Goal: Transaction & Acquisition: Purchase product/service

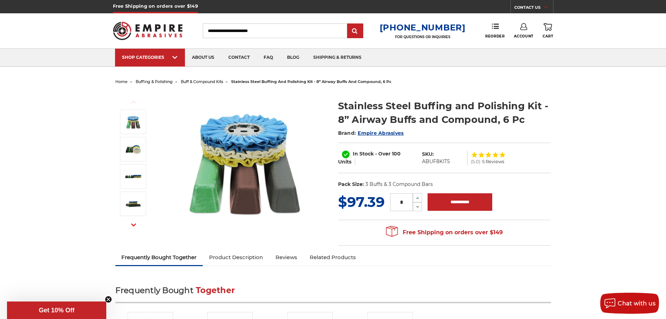
drag, startPoint x: 407, startPoint y: 204, endPoint x: 368, endPoint y: 201, distance: 38.6
click at [370, 201] on div "MSRP: Was: Now: $97.39 (You save ) * Increase Quantity: Decrease Quantity:" at bounding box center [444, 202] width 213 height 20
type input "*"
click at [473, 201] on input "**********" at bounding box center [460, 201] width 65 height 17
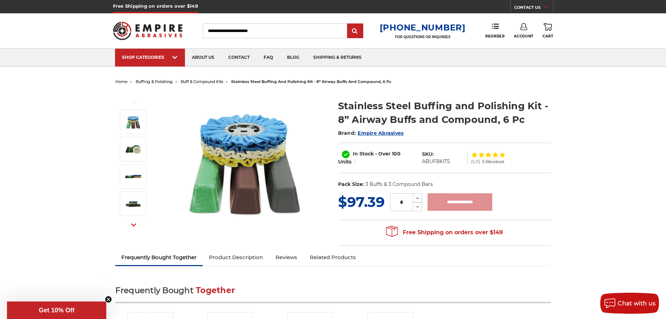
type input "**********"
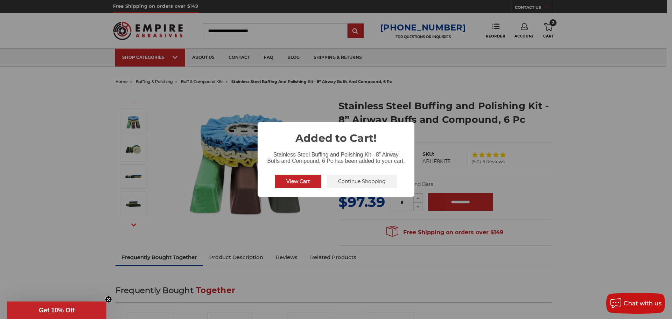
click at [308, 183] on button "View Cart" at bounding box center [298, 181] width 46 height 13
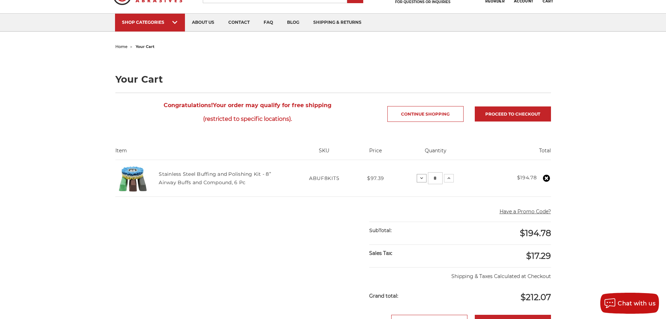
click at [423, 177] on use at bounding box center [421, 178] width 3 height 2
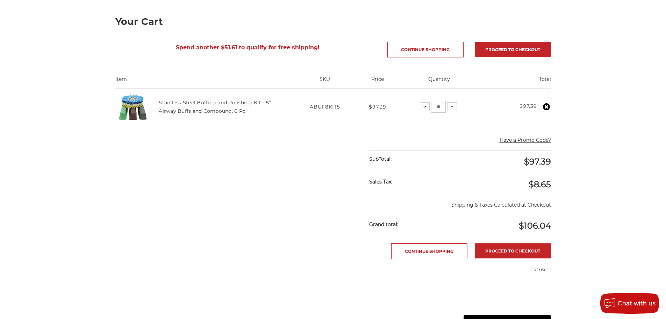
scroll to position [105, 0]
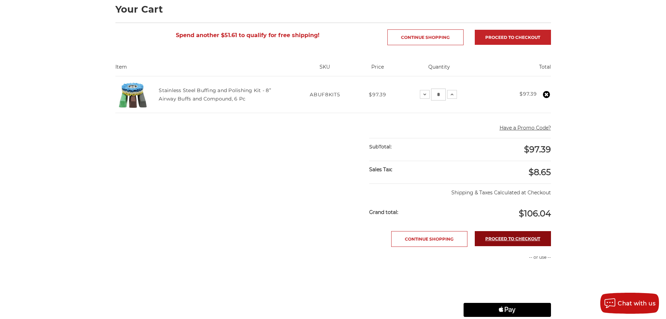
click at [504, 238] on link "Proceed to checkout" at bounding box center [513, 238] width 76 height 15
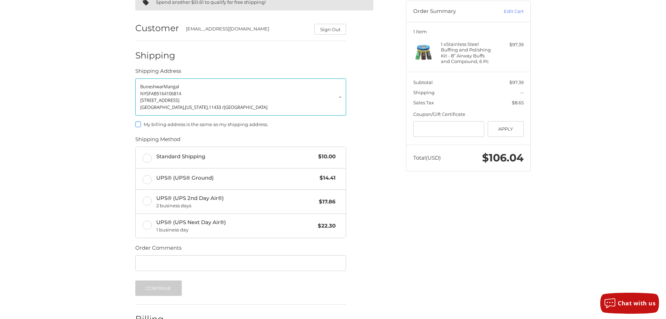
scroll to position [70, 0]
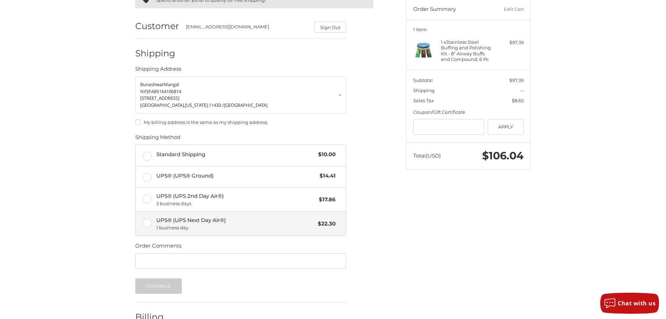
click at [164, 222] on span "UPS® (UPS Next Day Air®) 1 business day" at bounding box center [235, 223] width 158 height 15
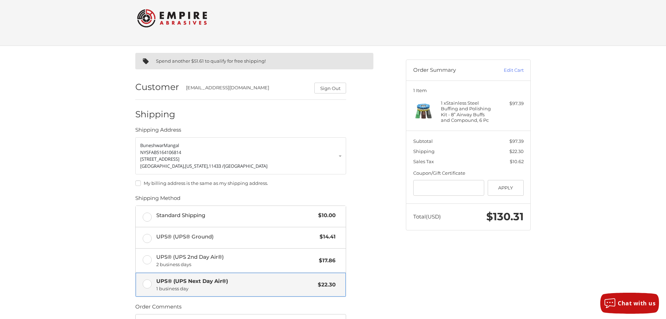
scroll to position [0, 0]
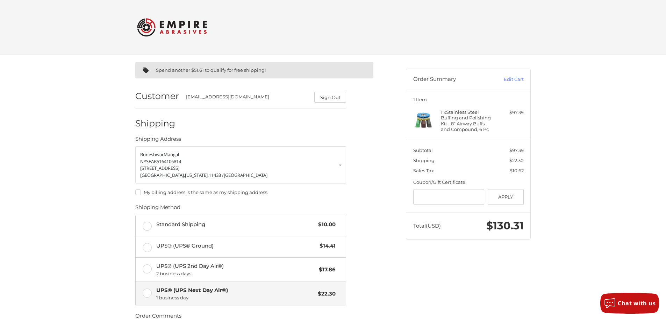
click at [214, 192] on label "My billing address is the same as my shipping address." at bounding box center [240, 192] width 211 height 6
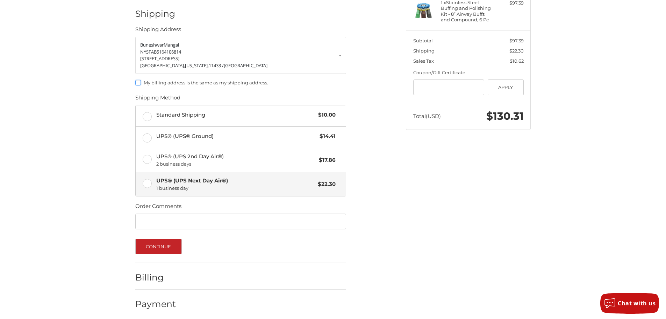
scroll to position [113, 0]
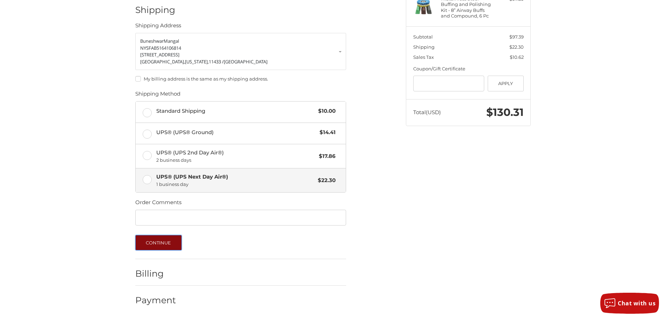
click at [165, 243] on button "Continue" at bounding box center [158, 242] width 47 height 15
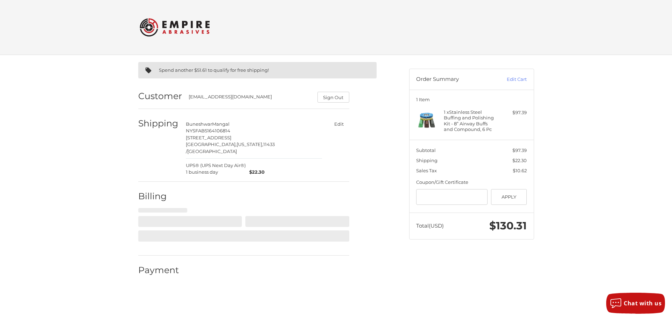
select select "**"
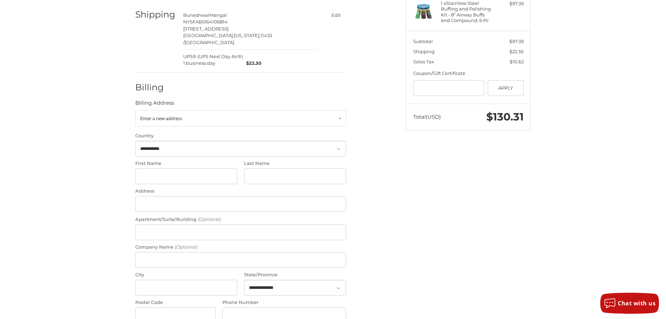
scroll to position [111, 0]
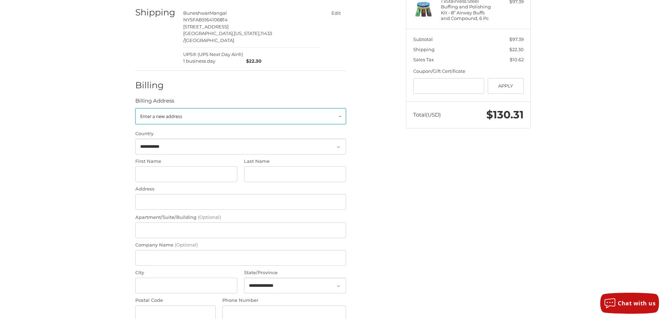
click at [175, 113] on span "Enter a new address" at bounding box center [161, 116] width 42 height 6
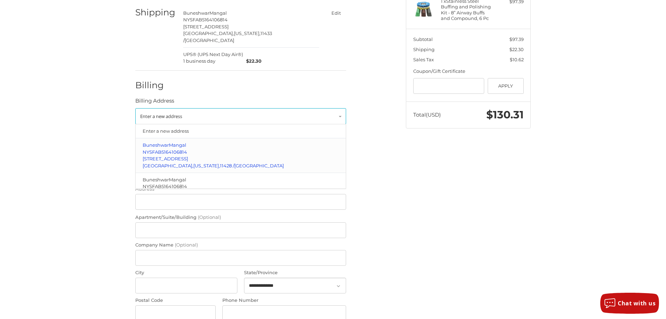
click at [168, 149] on span "5164106814" at bounding box center [175, 152] width 26 height 6
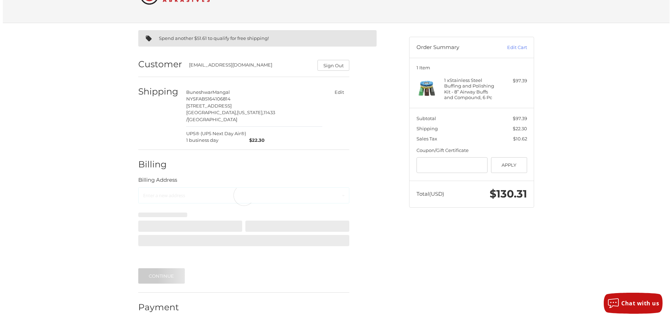
scroll to position [0, 0]
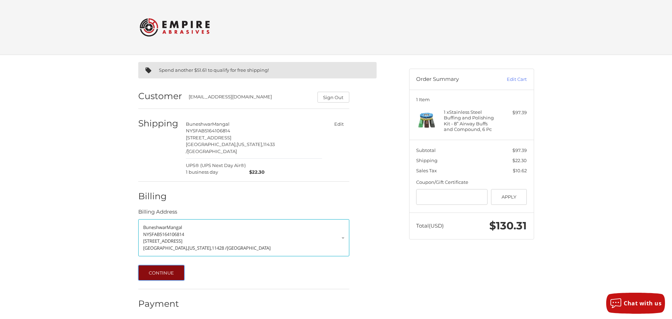
click at [164, 265] on button "Continue" at bounding box center [161, 272] width 47 height 15
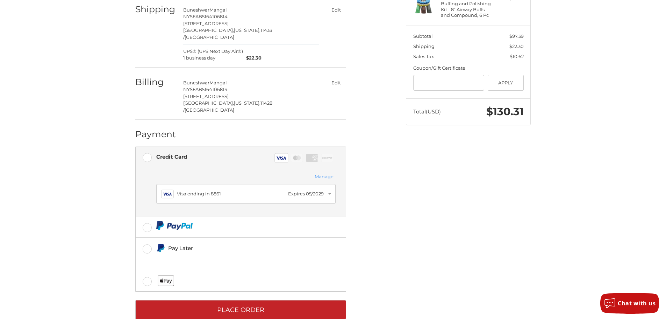
scroll to position [116, 0]
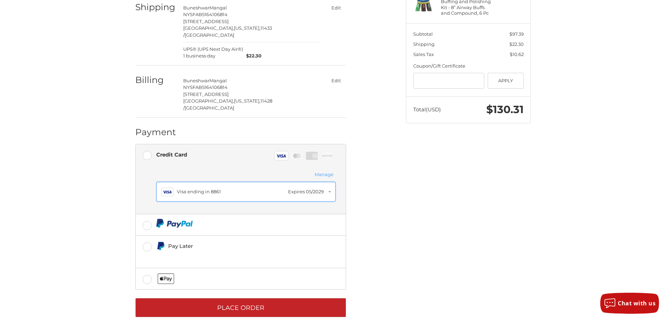
click at [220, 188] on div "Visa ending in 8861" at bounding box center [231, 191] width 108 height 7
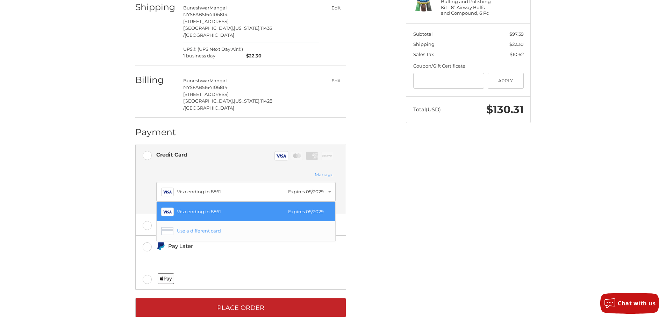
click at [211, 227] on div "Use a different card" at bounding box center [252, 230] width 150 height 7
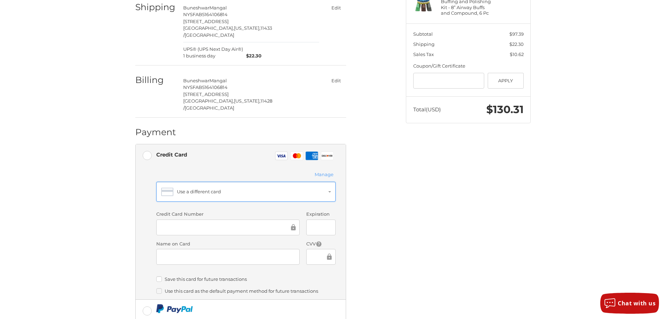
click at [213, 188] on div "Use a different card" at bounding box center [252, 191] width 150 height 7
click at [331, 182] on button "Use a different card" at bounding box center [245, 192] width 179 height 20
click at [332, 182] on button "Use a different card" at bounding box center [245, 192] width 179 height 20
click at [249, 188] on div "Use a different card" at bounding box center [252, 191] width 150 height 7
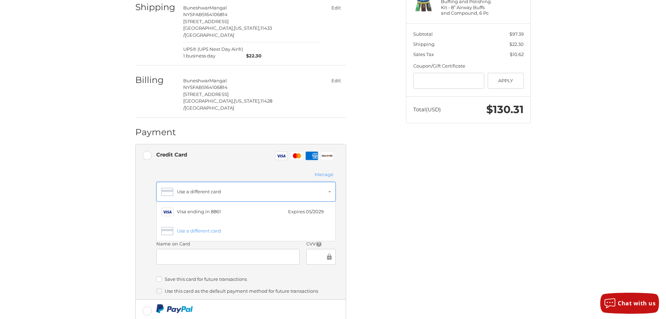
click at [243, 188] on div "Use a different card" at bounding box center [252, 191] width 150 height 7
click at [233, 188] on div "Use a different card" at bounding box center [252, 191] width 150 height 7
click at [341, 260] on li "Credit Card Visa Master Amex Discover Stored credit cards Manage Use a differen…" at bounding box center [241, 221] width 210 height 155
click at [223, 276] on label "Save this card for future transactions" at bounding box center [245, 279] width 179 height 6
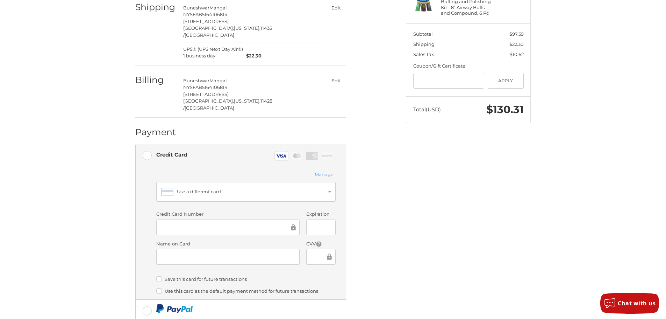
click at [272, 288] on label "Use this card as the default payment method for future transactions" at bounding box center [245, 291] width 179 height 6
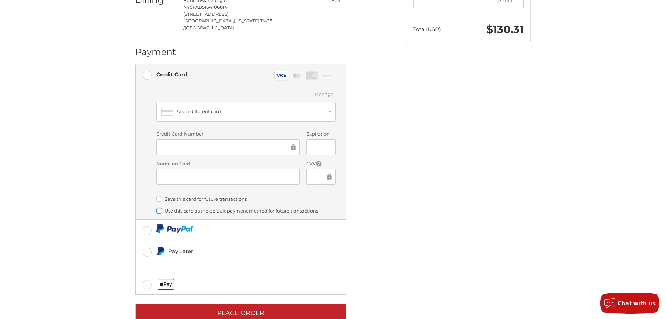
scroll to position [202, 0]
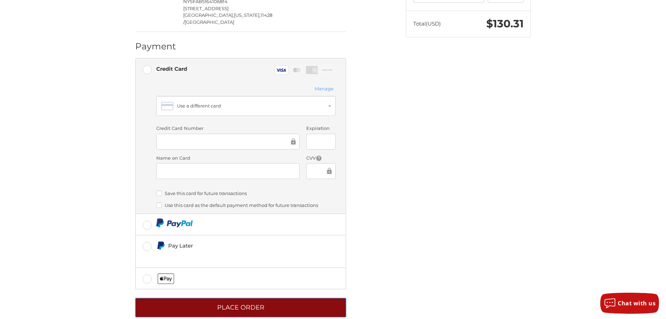
click at [287, 298] on button "Place Order" at bounding box center [240, 307] width 211 height 19
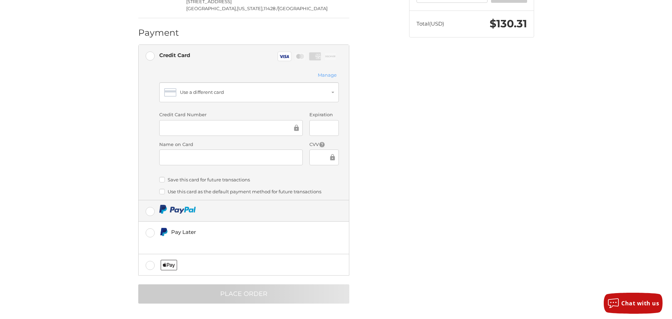
scroll to position [0, 0]
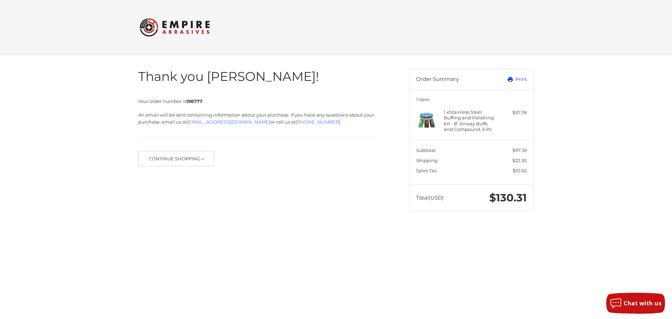
click at [516, 78] on link "Print" at bounding box center [509, 79] width 35 height 7
